Goal: Use online tool/utility: Utilize a website feature to perform a specific function

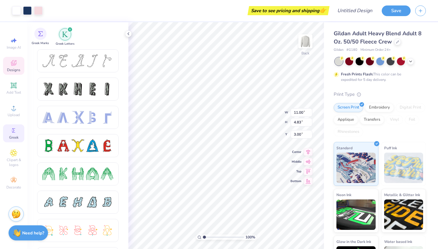
click at [43, 39] on div "Greek Marks" at bounding box center [40, 37] width 17 height 18
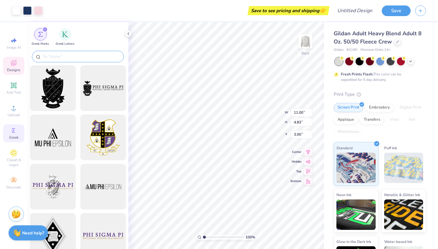
click at [52, 54] on input "text" at bounding box center [81, 56] width 78 height 6
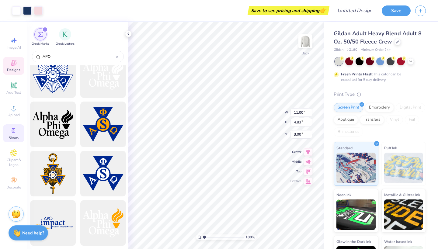
scroll to position [161, 0]
type input "APO"
click at [17, 109] on icon at bounding box center [13, 107] width 7 height 7
click at [19, 159] on span "Clipart & logos" at bounding box center [13, 162] width 21 height 10
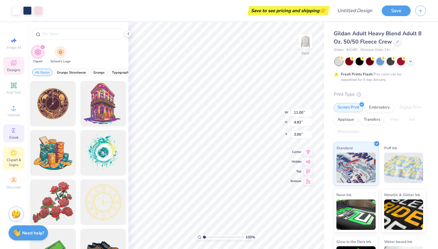
click at [13, 132] on circle at bounding box center [12, 130] width 3 height 3
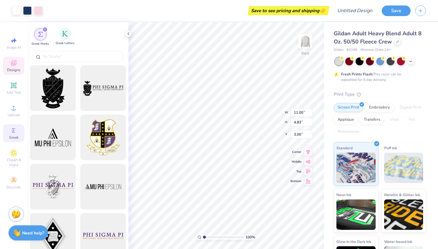
click at [63, 41] on span "Greek Letters" at bounding box center [65, 43] width 19 height 5
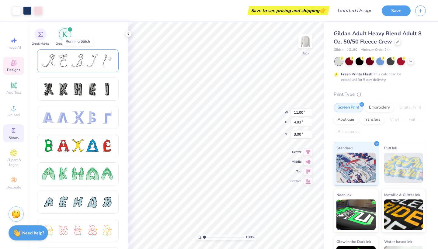
click at [48, 62] on div at bounding box center [48, 60] width 13 height 13
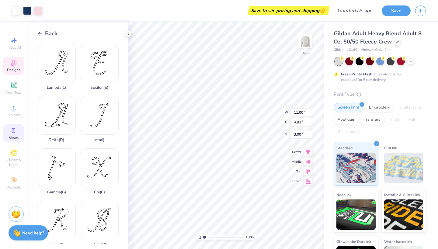
scroll to position [0, 0]
click at [46, 35] on span "Back" at bounding box center [51, 33] width 12 height 8
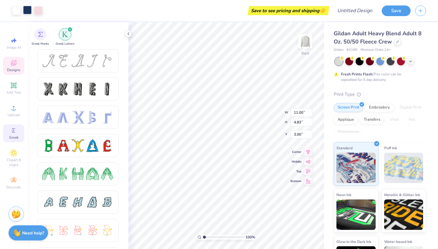
click at [29, 9] on div at bounding box center [27, 10] width 9 height 9
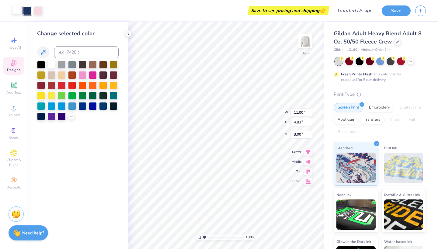
click at [19, 12] on div at bounding box center [16, 10] width 9 height 9
click at [14, 84] on icon at bounding box center [13, 85] width 5 height 5
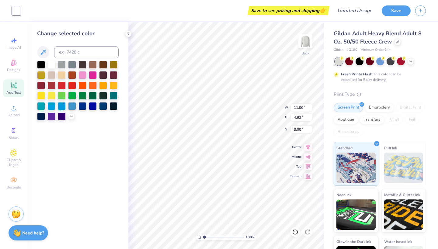
type input "5.89"
type input "1.71"
type input "11.02"
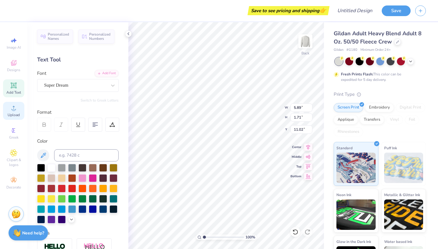
click at [15, 108] on icon at bounding box center [13, 107] width 7 height 7
